Goal: Transaction & Acquisition: Purchase product/service

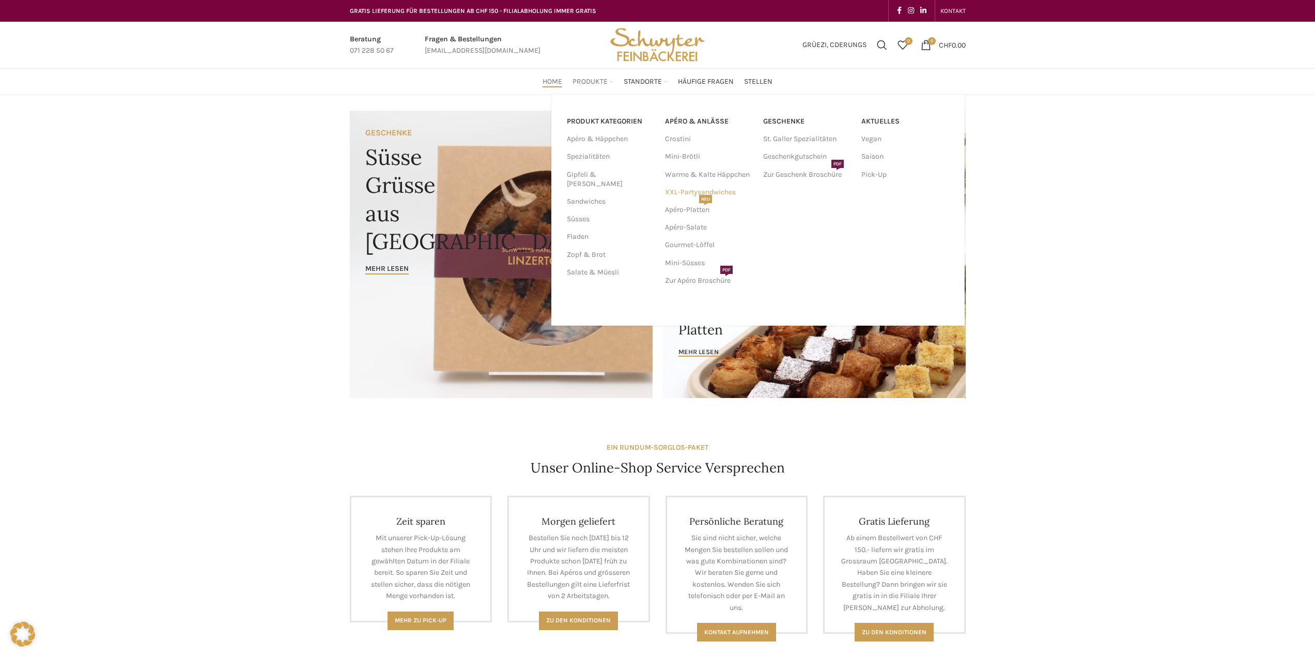
click at [679, 193] on link "XXL-Partysandwiches" at bounding box center [709, 192] width 88 height 18
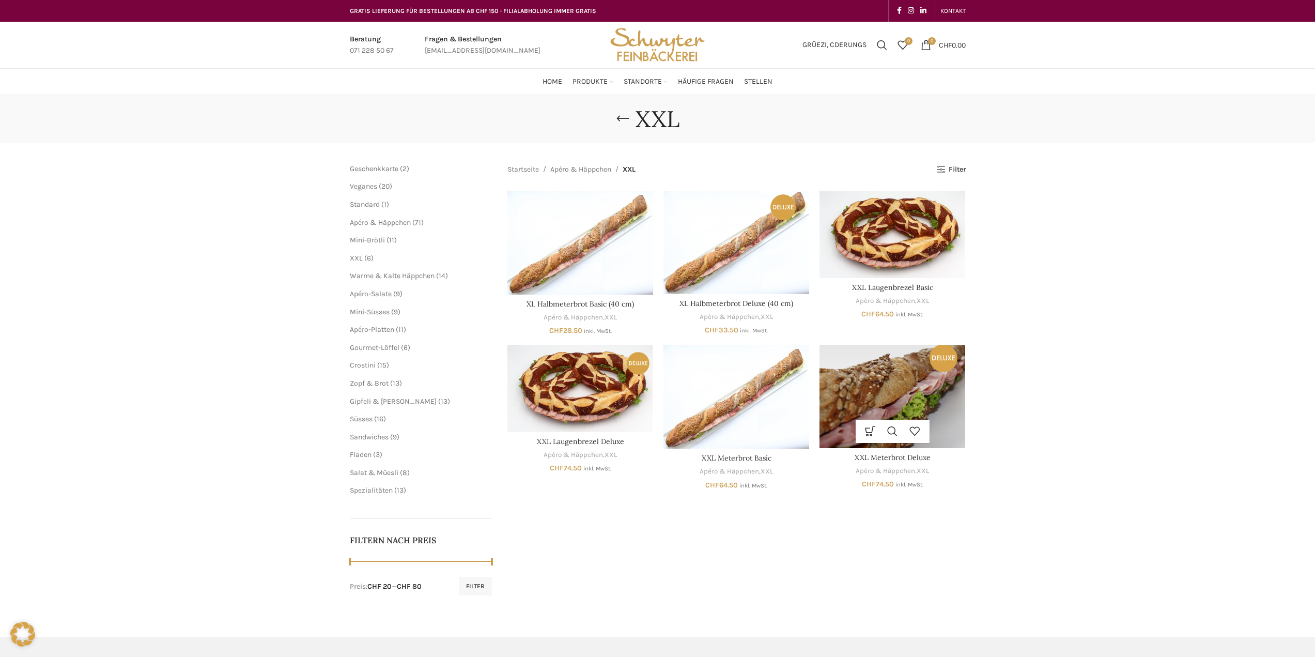
click at [563, 393] on img "XXL Meterbrot Deluxe" at bounding box center [893, 396] width 146 height 103
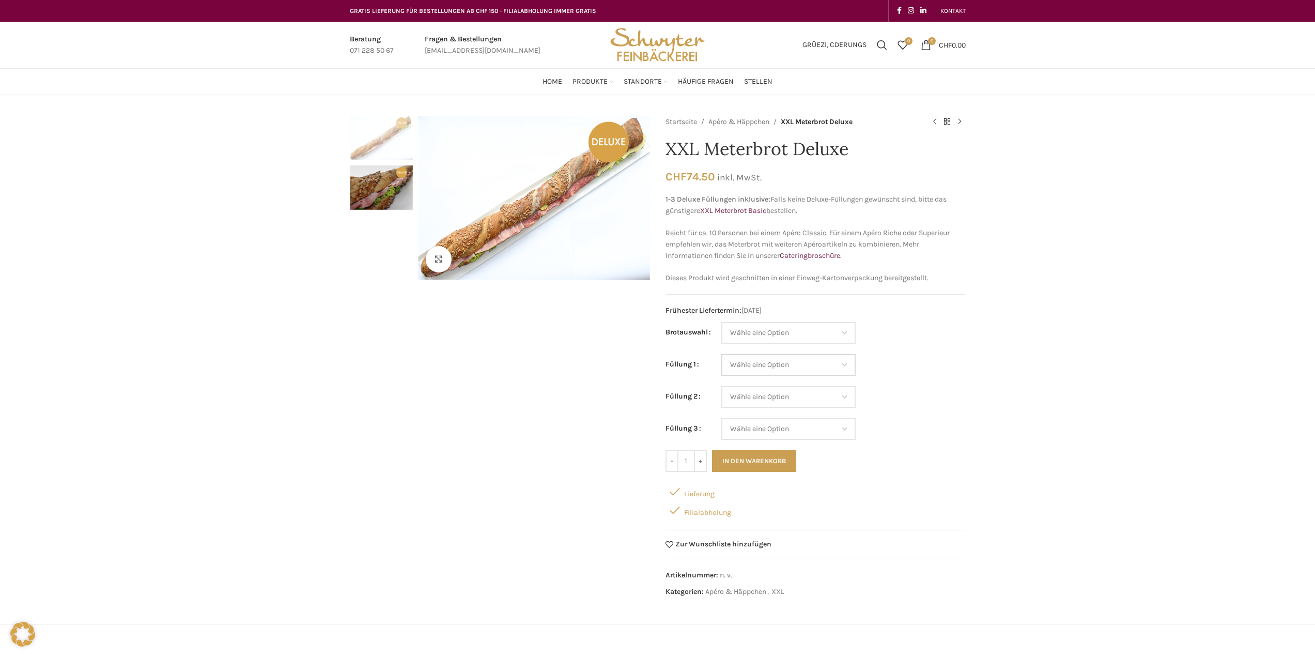
click at [839, 368] on select "Wähle eine Option Lachs (Deluxe) Roastbeef (Deluxe) Rohschinken (Deluxe) Mostbr…" at bounding box center [788, 365] width 134 height 22
click at [811, 365] on select "Wähle eine Option Lachs (Deluxe) Roastbeef (Deluxe) Rohschinken (Deluxe) Mostbr…" at bounding box center [788, 365] width 134 height 22
click at [840, 369] on select "Wähle eine Option Lachs (Deluxe) Roastbeef (Deluxe) Rohschinken (Deluxe) Mostbr…" at bounding box center [788, 365] width 134 height 22
click at [852, 371] on select "Wähle eine Option Lachs (Deluxe) Roastbeef (Deluxe) Rohschinken (Deluxe) Mostbr…" at bounding box center [788, 365] width 134 height 22
click at [819, 334] on select "Wähle eine Option Baguette Paillasse dunkel Paillasse knusper (Bild) Laugenbagu…" at bounding box center [788, 333] width 134 height 22
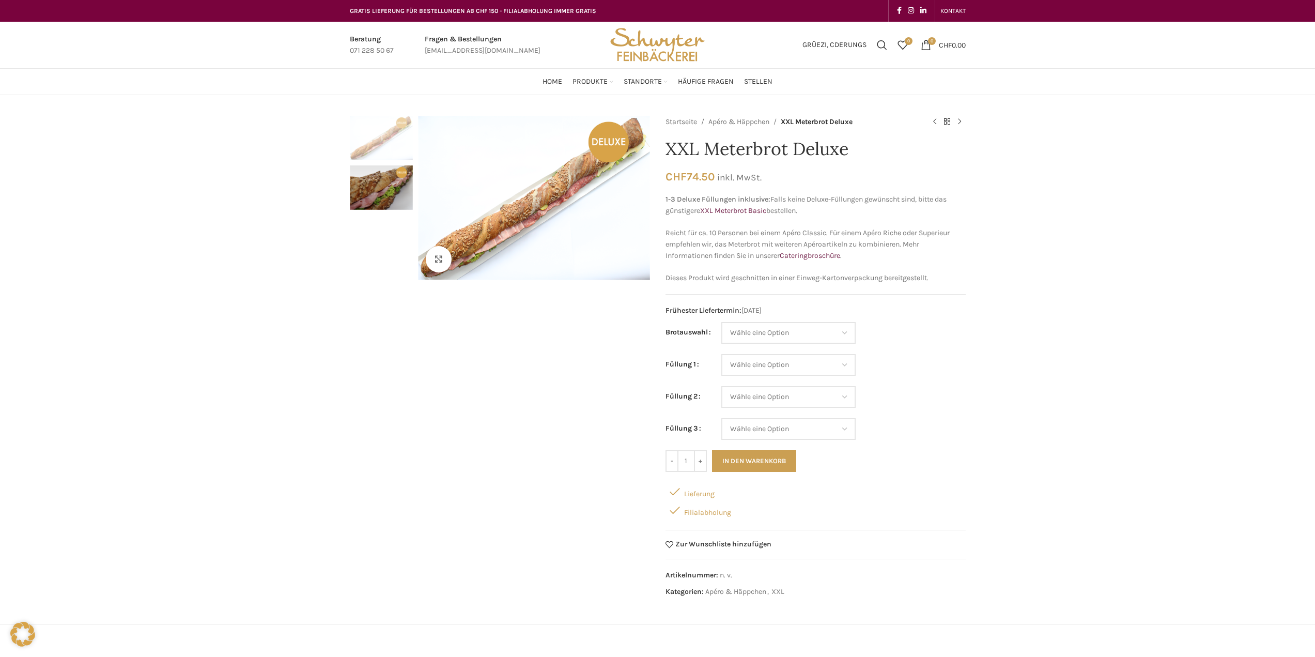
drag, startPoint x: 887, startPoint y: 360, endPoint x: 875, endPoint y: 362, distance: 12.7
click at [887, 360] on td "Wähle eine Option Lachs (Deluxe) Roastbeef (Deluxe) Rohschinken (Deluxe) Mostbr…" at bounding box center [843, 370] width 244 height 32
click at [850, 368] on select "Wähle eine Option Lachs (Deluxe) Roastbeef (Deluxe) Rohschinken (Deluxe) Mostbr…" at bounding box center [788, 365] width 134 height 22
